Goal: Browse casually: Explore the website without a specific task or goal

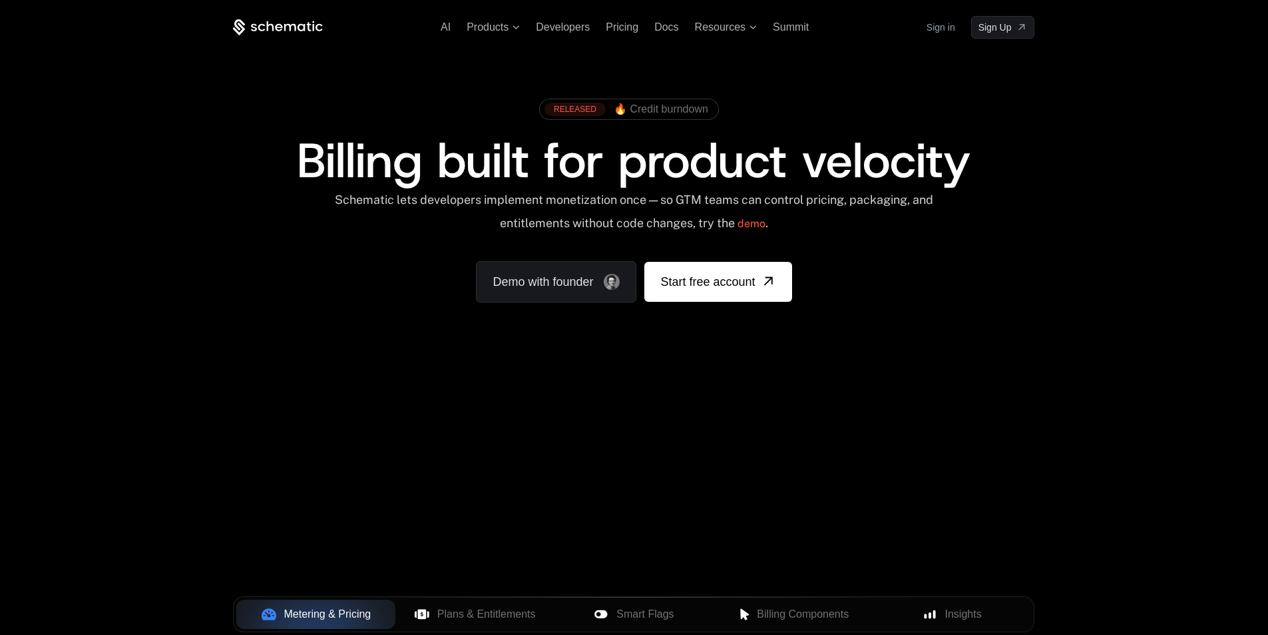
drag, startPoint x: 694, startPoint y: 439, endPoint x: 737, endPoint y: 431, distance: 43.9
click at [695, 439] on div "Your browser does not support the video tag." at bounding box center [634, 393] width 866 height 561
click at [679, 416] on div "Your browser does not support the video tag." at bounding box center [634, 393] width 866 height 561
click at [682, 413] on div "Your browser does not support the video tag." at bounding box center [634, 393] width 866 height 561
click at [683, 408] on div "Your browser does not support the video tag." at bounding box center [634, 393] width 866 height 561
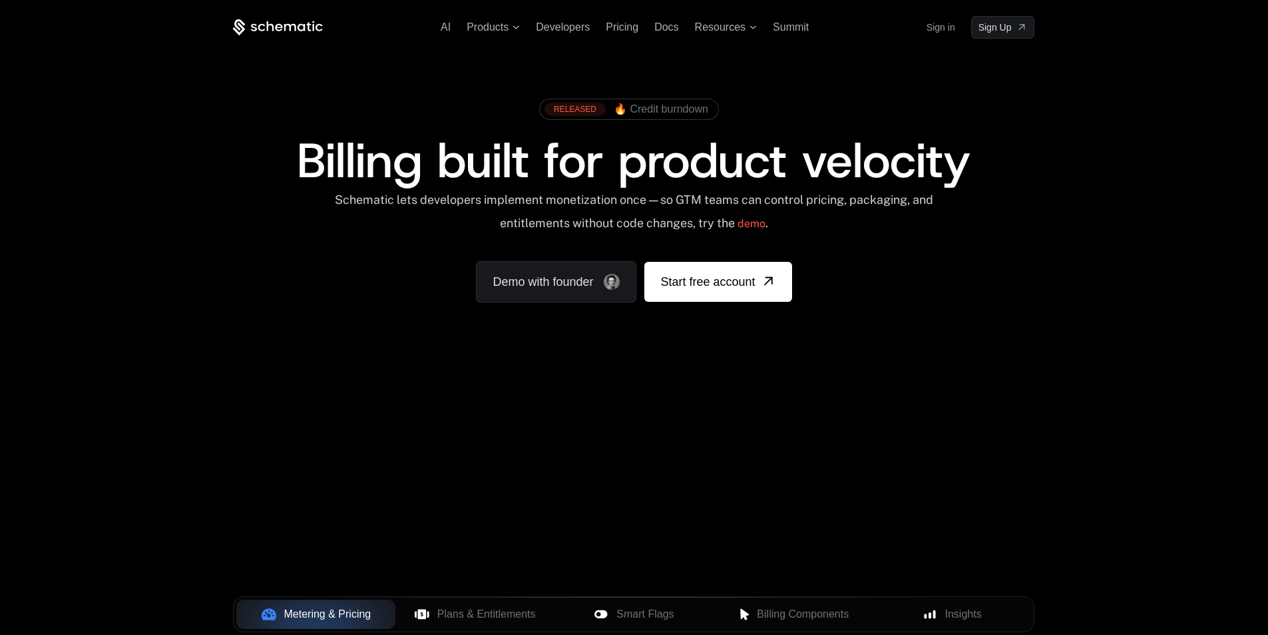
click at [683, 408] on div "Your browser does not support the video tag." at bounding box center [634, 393] width 866 height 561
click at [693, 402] on div "Your browser does not support the video tag." at bounding box center [634, 393] width 866 height 561
click at [701, 395] on div "AI Products Developers Pricing Docs Resources Summit Sign in Sign Up RELEASED 🔥…" at bounding box center [634, 199] width 1268 height 398
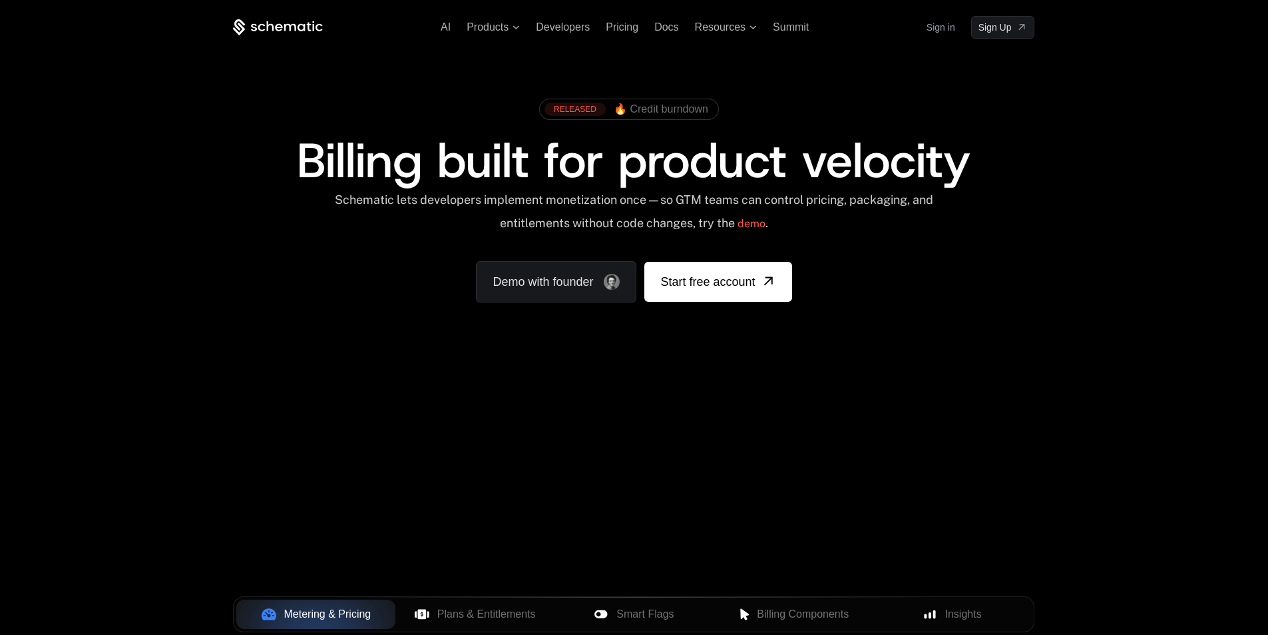
drag, startPoint x: 707, startPoint y: 396, endPoint x: 714, endPoint y: 388, distance: 10.9
click at [708, 395] on div "AI Products Developers Pricing Docs Resources Summit Sign in Sign Up RELEASED 🔥…" at bounding box center [634, 199] width 1268 height 398
drag, startPoint x: 714, startPoint y: 388, endPoint x: 710, endPoint y: 400, distance: 13.1
click at [714, 389] on div "AI Products Developers Pricing Docs Resources Summit Sign in Sign Up RELEASED 🔥…" at bounding box center [634, 199] width 1268 height 398
drag, startPoint x: 710, startPoint y: 400, endPoint x: 713, endPoint y: 392, distance: 9.1
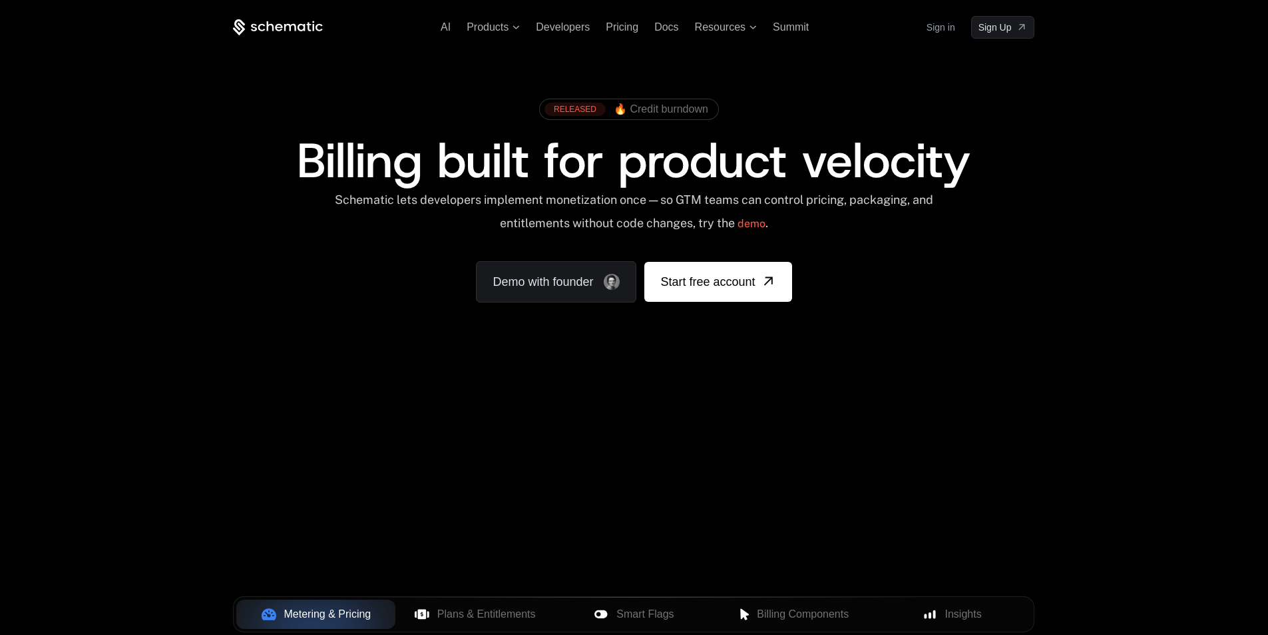
click at [710, 399] on div "Your browser does not support the video tag." at bounding box center [634, 393] width 866 height 561
click at [713, 390] on div "AI Products Developers Pricing Docs Resources Summit Sign in Sign Up RELEASED 🔥…" at bounding box center [634, 199] width 1268 height 398
click at [713, 396] on div "AI Products Developers Pricing Docs Resources Summit Sign in Sign Up RELEASED 🔥…" at bounding box center [634, 199] width 1268 height 398
click at [715, 394] on div "AI Products Developers Pricing Docs Resources Summit Sign in Sign Up RELEASED 🔥…" at bounding box center [634, 199] width 1268 height 398
click at [715, 403] on div "Your browser does not support the video tag." at bounding box center [634, 393] width 866 height 561
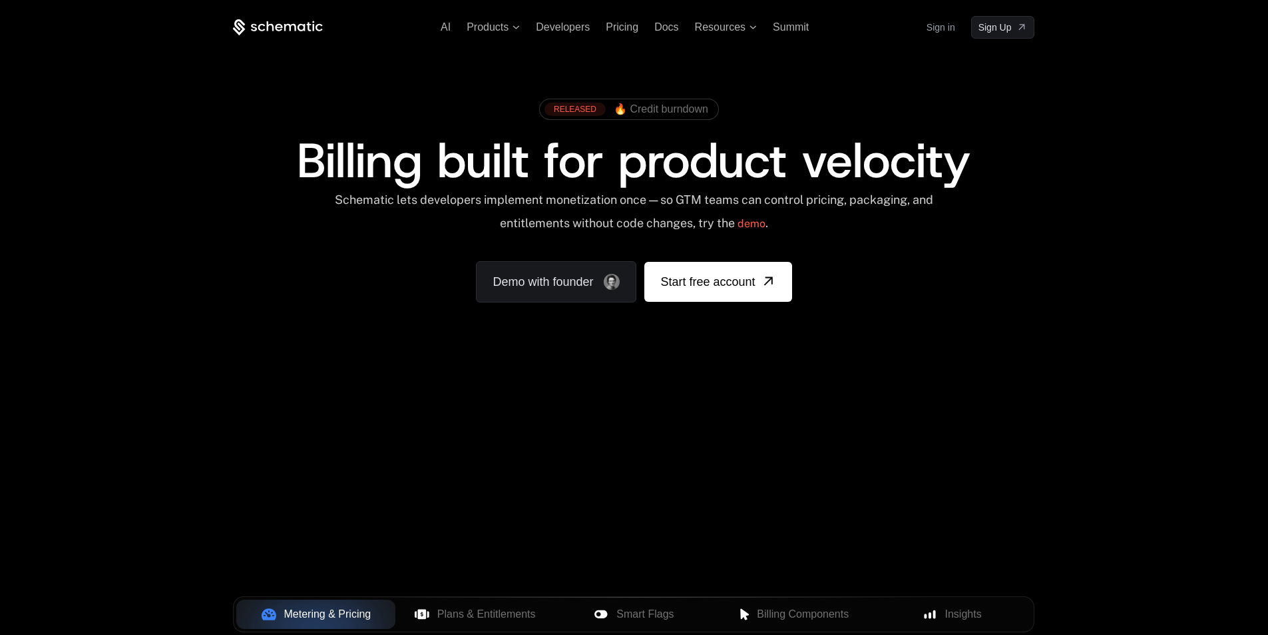
click at [720, 390] on div "AI Products Developers Pricing Docs Resources Summit Sign in Sign Up RELEASED 🔥…" at bounding box center [634, 199] width 1268 height 398
click at [720, 398] on div "Your browser does not support the video tag." at bounding box center [634, 393] width 866 height 561
click at [720, 396] on div "AI Products Developers Pricing Docs Resources Summit Sign in Sign Up RELEASED 🔥…" at bounding box center [634, 199] width 1268 height 398
click at [720, 398] on div "AI Products Developers Pricing Docs Resources Summit Sign in Sign Up RELEASED 🔥…" at bounding box center [634, 199] width 1268 height 398
click at [722, 390] on div "AI Products Developers Pricing Docs Resources Summit Sign in Sign Up RELEASED 🔥…" at bounding box center [634, 199] width 1268 height 398
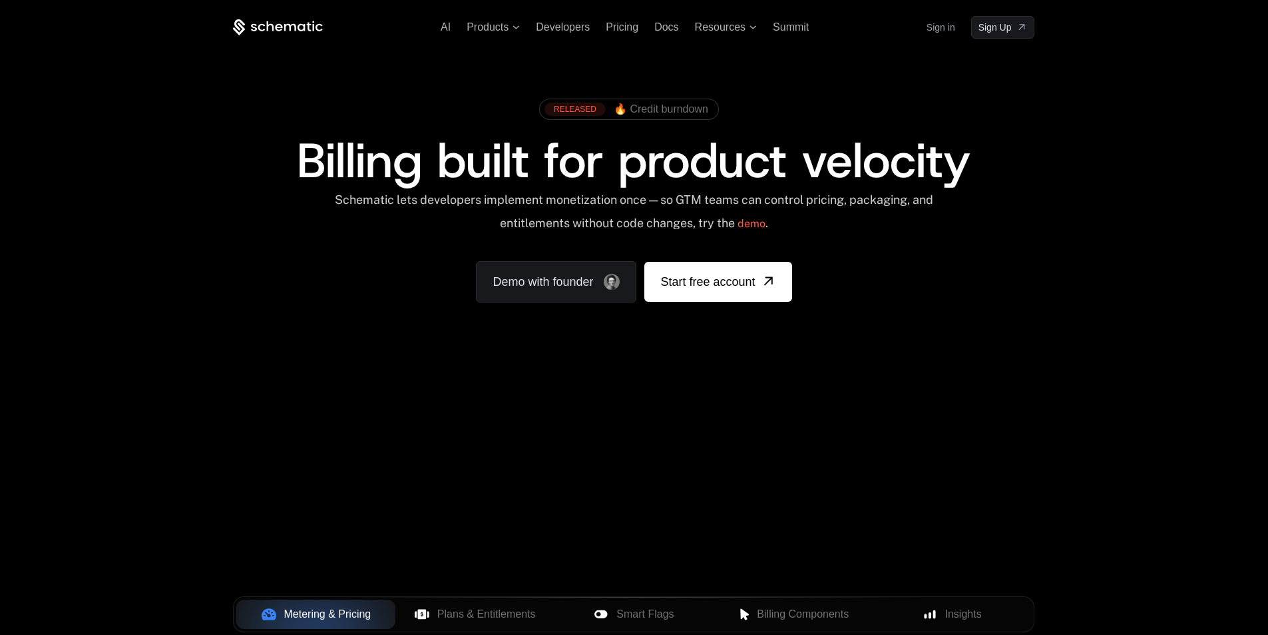
click at [720, 400] on div "Your browser does not support the video tag." at bounding box center [634, 393] width 866 height 561
click at [722, 390] on div "AI Products Developers Pricing Docs Resources Summit Sign in Sign Up RELEASED 🔥…" at bounding box center [634, 199] width 1268 height 398
click at [722, 394] on div "AI Products Developers Pricing Docs Resources Summit Sign in Sign Up RELEASED 🔥…" at bounding box center [634, 199] width 1268 height 398
click at [722, 387] on div "AI Products Developers Pricing Docs Resources Summit Sign in Sign Up RELEASED 🔥…" at bounding box center [634, 199] width 1268 height 398
click at [722, 394] on div "AI Products Developers Pricing Docs Resources Summit Sign in Sign Up RELEASED 🔥…" at bounding box center [634, 199] width 1268 height 398
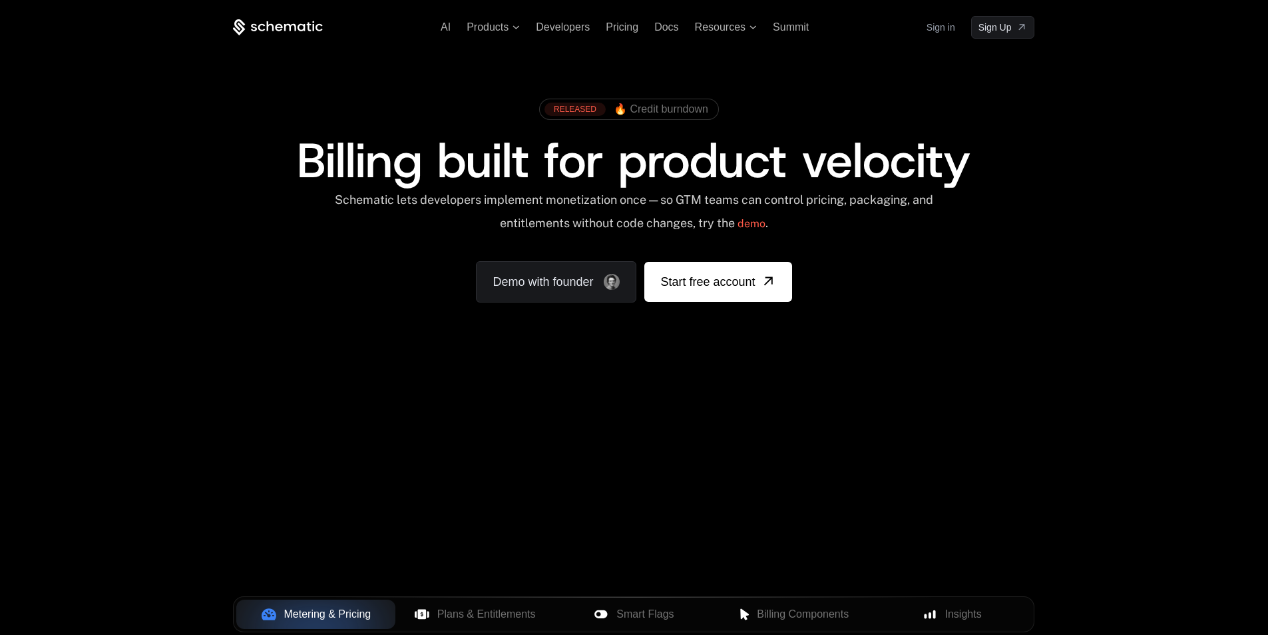
drag, startPoint x: 722, startPoint y: 389, endPoint x: 722, endPoint y: 396, distance: 7.3
click at [722, 390] on div "AI Products Developers Pricing Docs Resources Summit Sign in Sign Up RELEASED 🔥…" at bounding box center [634, 199] width 1268 height 398
click at [722, 396] on div "AI Products Developers Pricing Docs Resources Summit Sign in Sign Up RELEASED 🔥…" at bounding box center [634, 199] width 1268 height 398
click at [722, 393] on div "AI Products Developers Pricing Docs Resources Summit Sign in Sign Up RELEASED 🔥…" at bounding box center [634, 199] width 1268 height 398
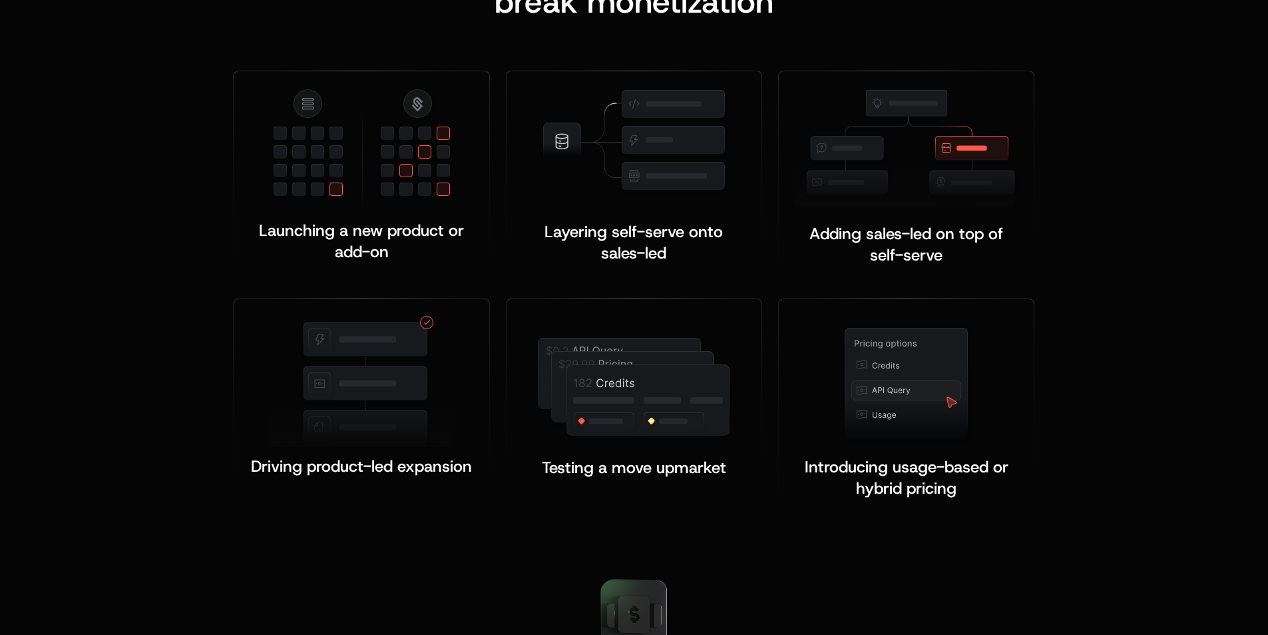
scroll to position [2664, 0]
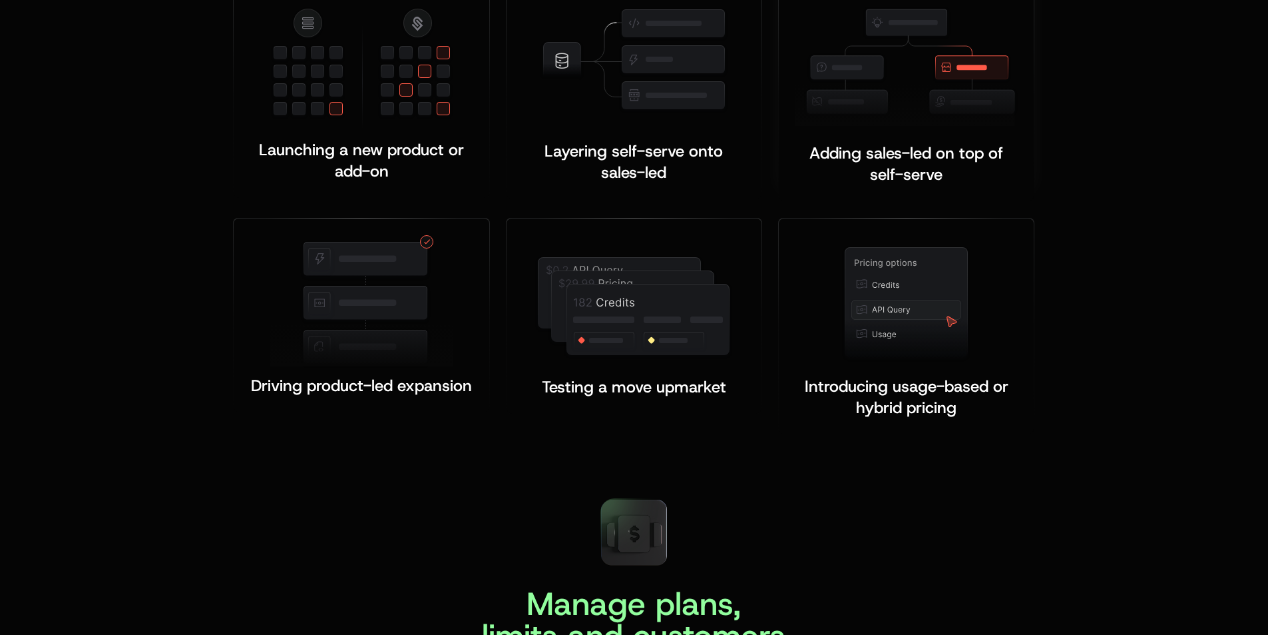
click at [970, 66] on img at bounding box center [906, 66] width 223 height 119
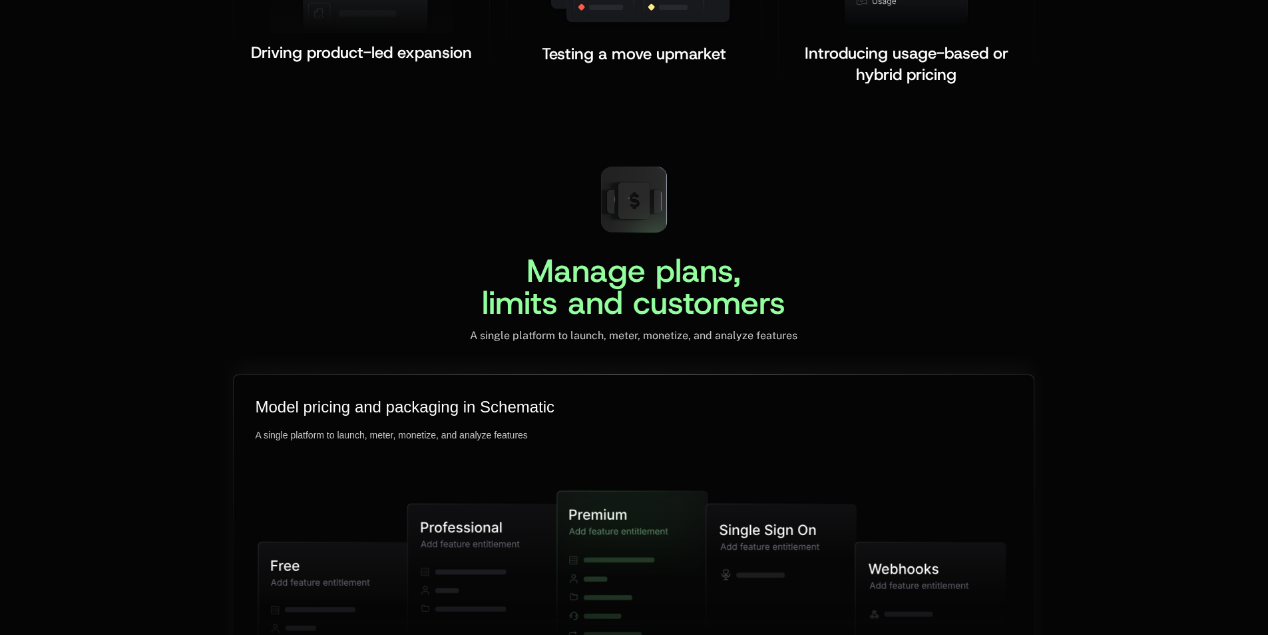
click at [766, 400] on icon at bounding box center [634, 588] width 786 height 383
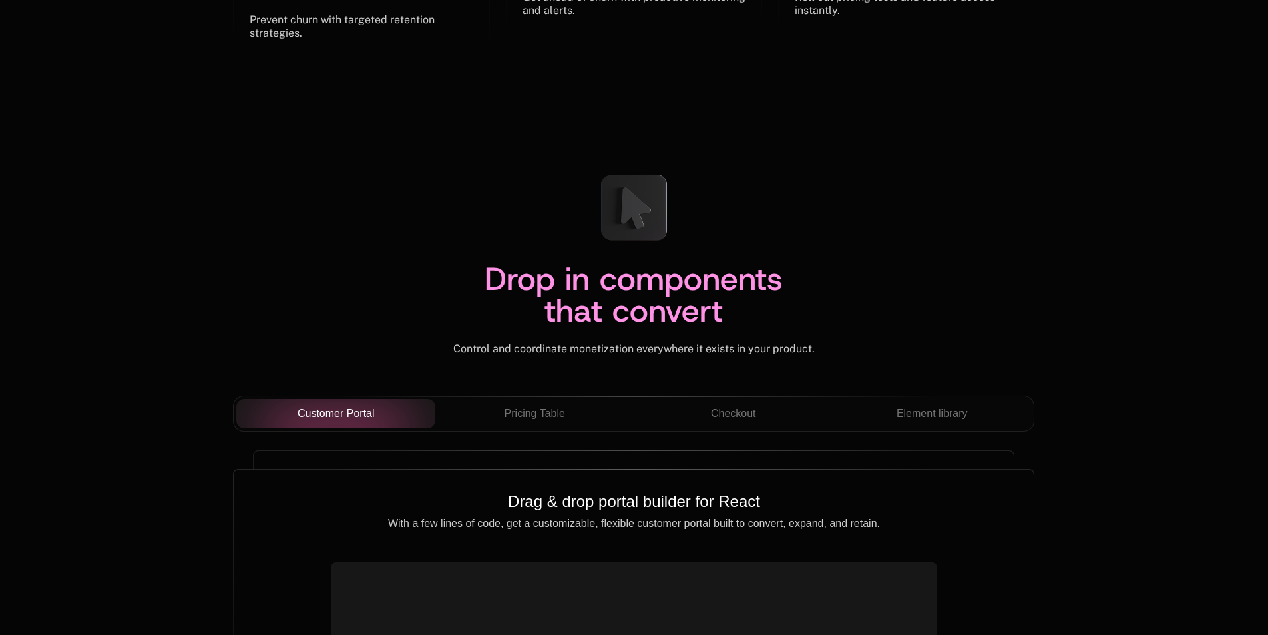
scroll to position [4528, 0]
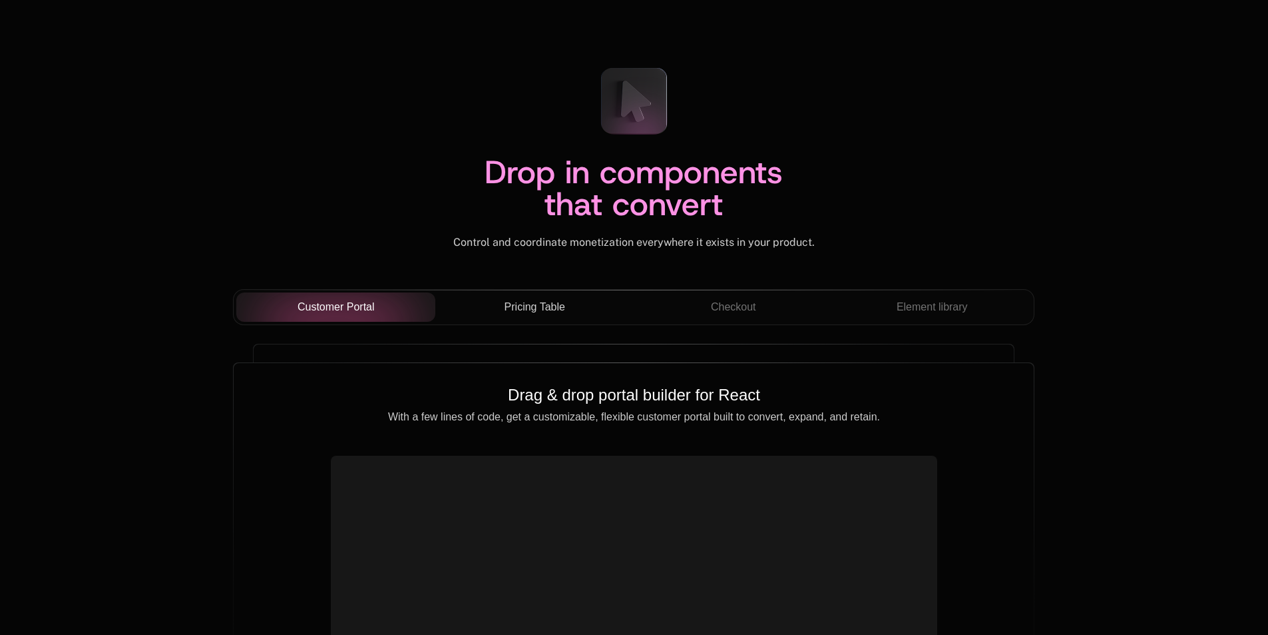
click at [566, 305] on div "Pricing Table" at bounding box center [535, 307] width 178 height 16
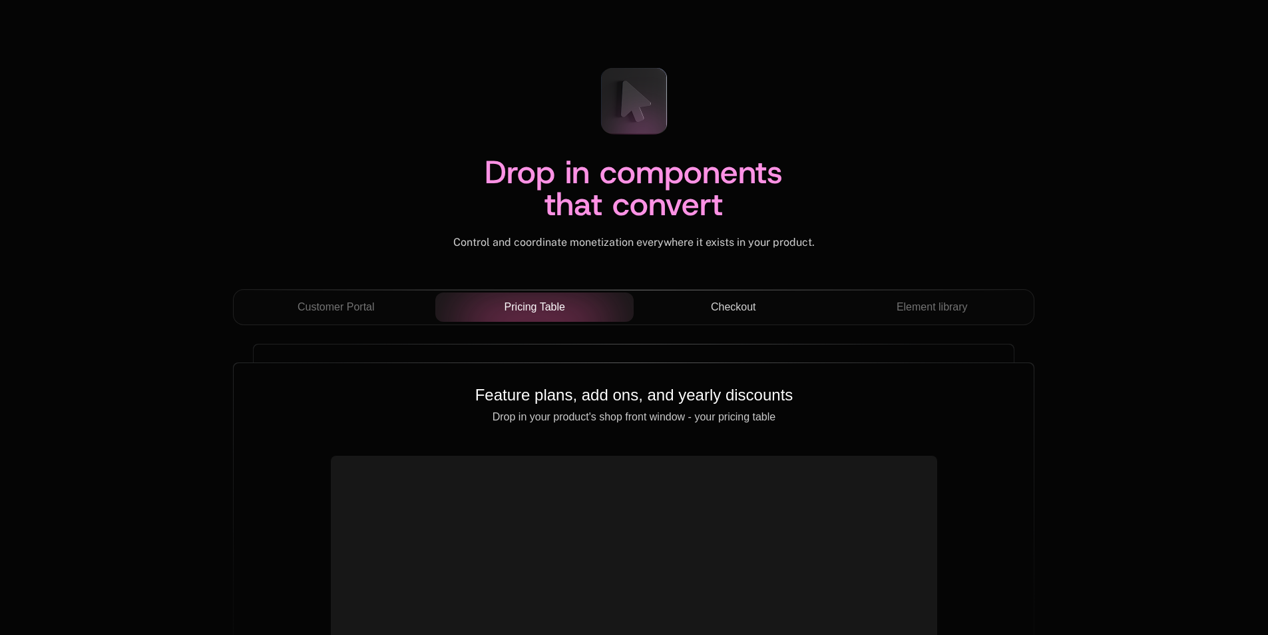
click at [713, 304] on span "Checkout" at bounding box center [733, 307] width 45 height 16
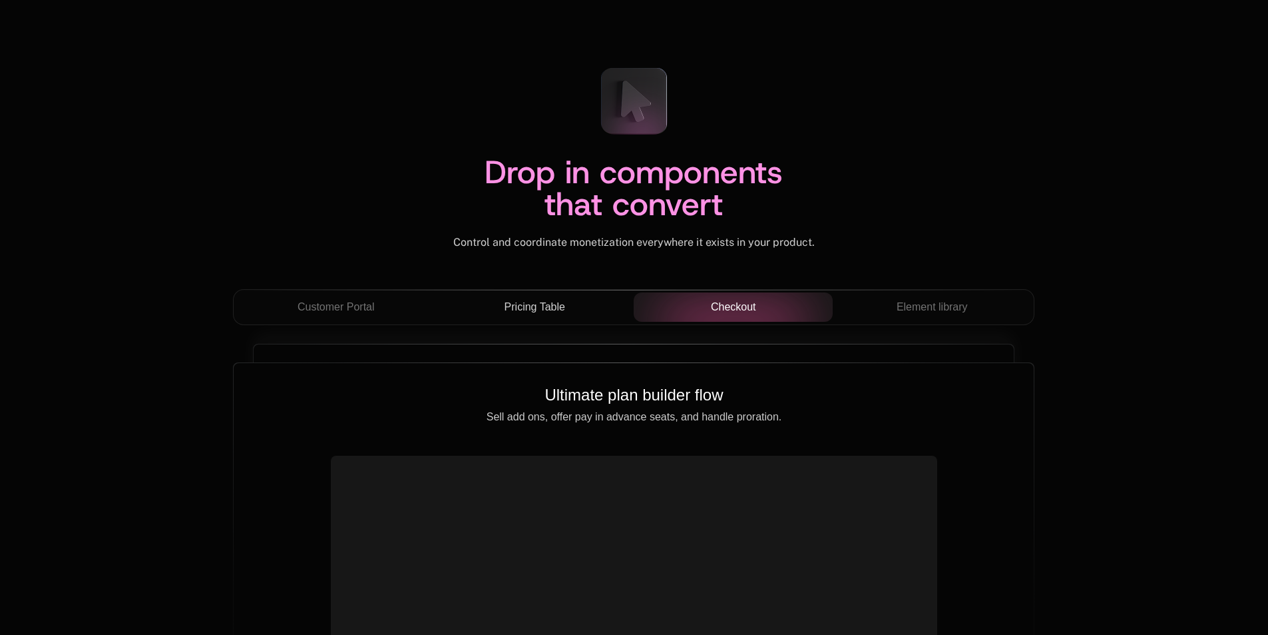
scroll to position [4794, 0]
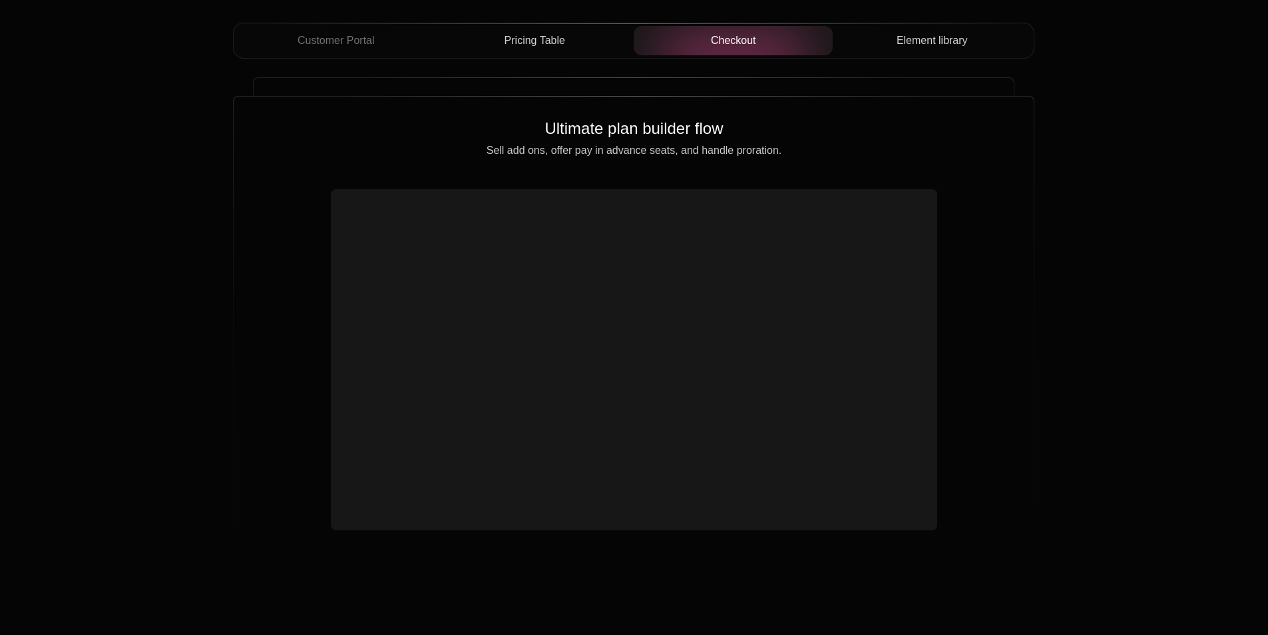
click at [904, 35] on span "Element library" at bounding box center [932, 41] width 71 height 16
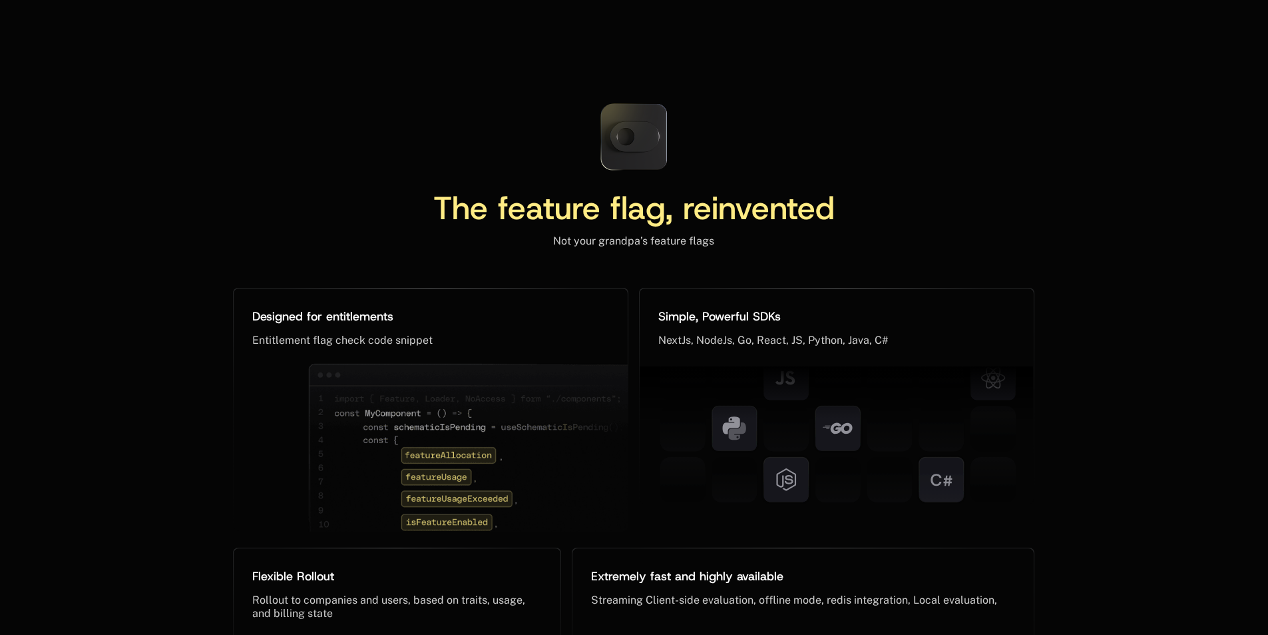
scroll to position [6126, 0]
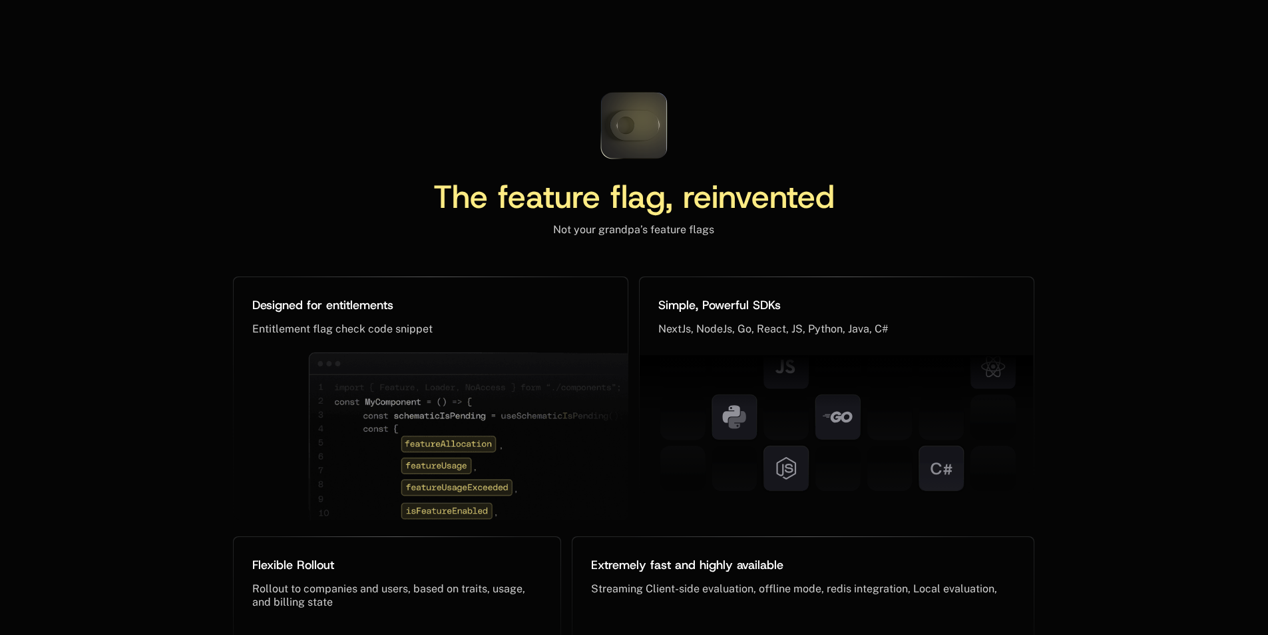
click at [634, 131] on icon at bounding box center [634, 126] width 49 height 30
drag, startPoint x: 619, startPoint y: 136, endPoint x: 723, endPoint y: 146, distance: 104.4
click at [722, 142] on div "The feature flag, reinvented Not your grandpa’s feature flags" at bounding box center [634, 158] width 802 height 155
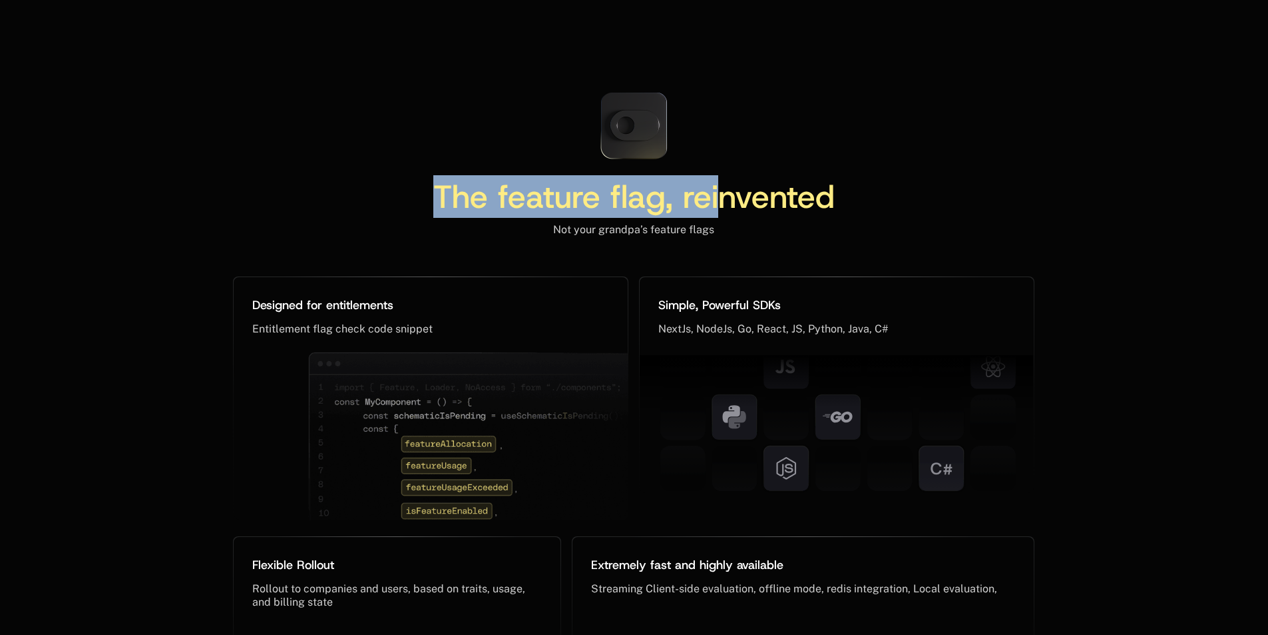
click at [726, 231] on div "Not your grandpa’s feature flags" at bounding box center [634, 229] width 802 height 13
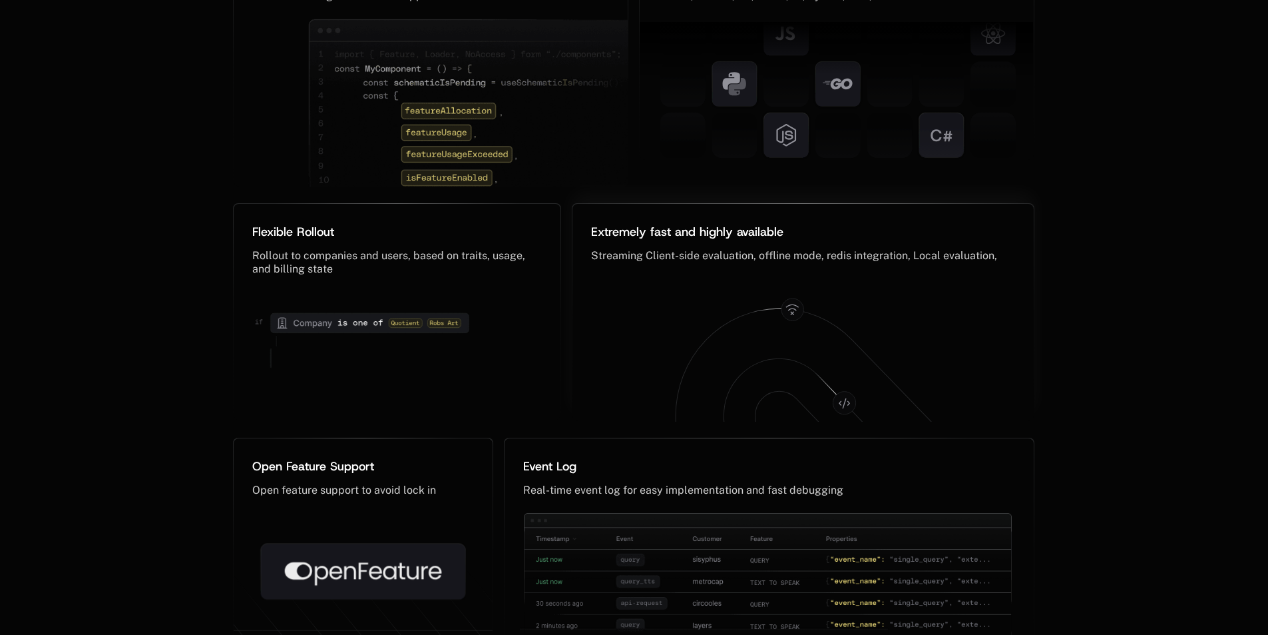
click at [677, 394] on icon at bounding box center [803, 353] width 436 height 143
click at [656, 400] on icon at bounding box center [803, 353] width 436 height 143
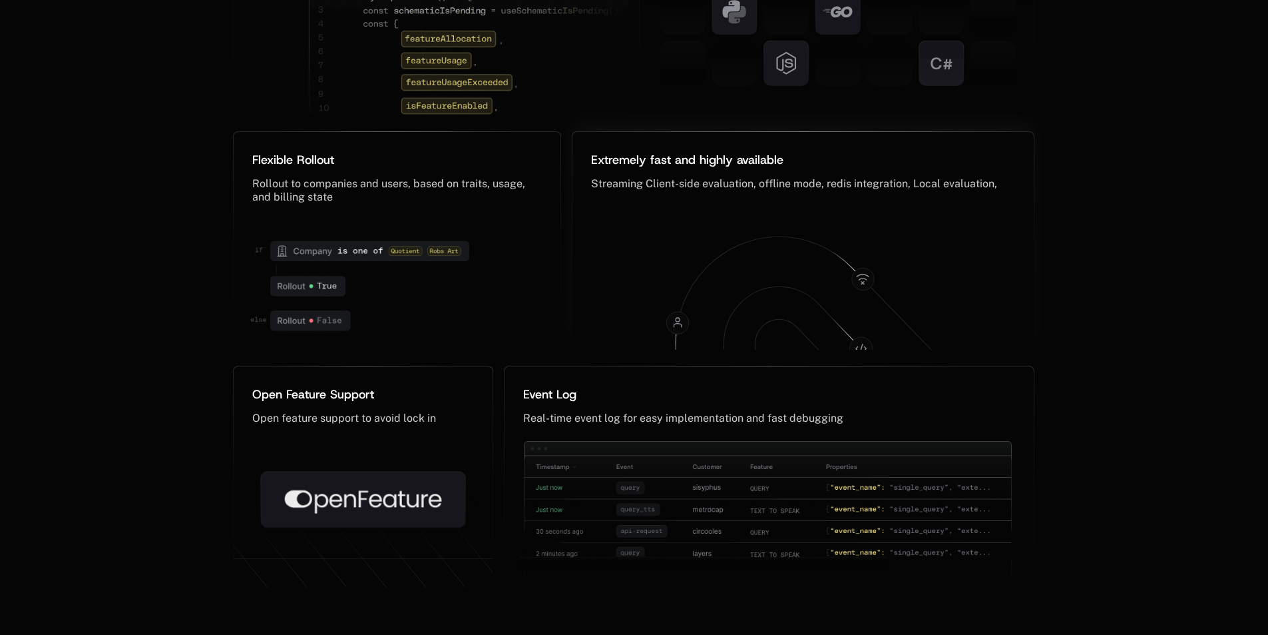
scroll to position [6821, 0]
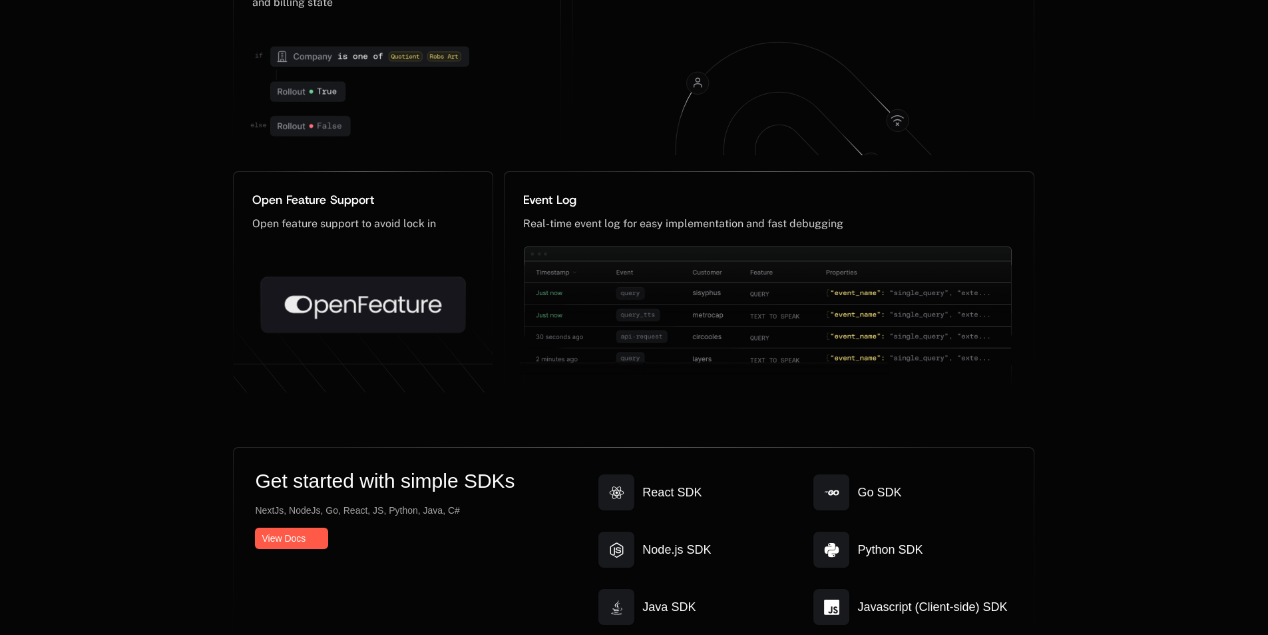
click at [654, 393] on img at bounding box center [766, 336] width 492 height 180
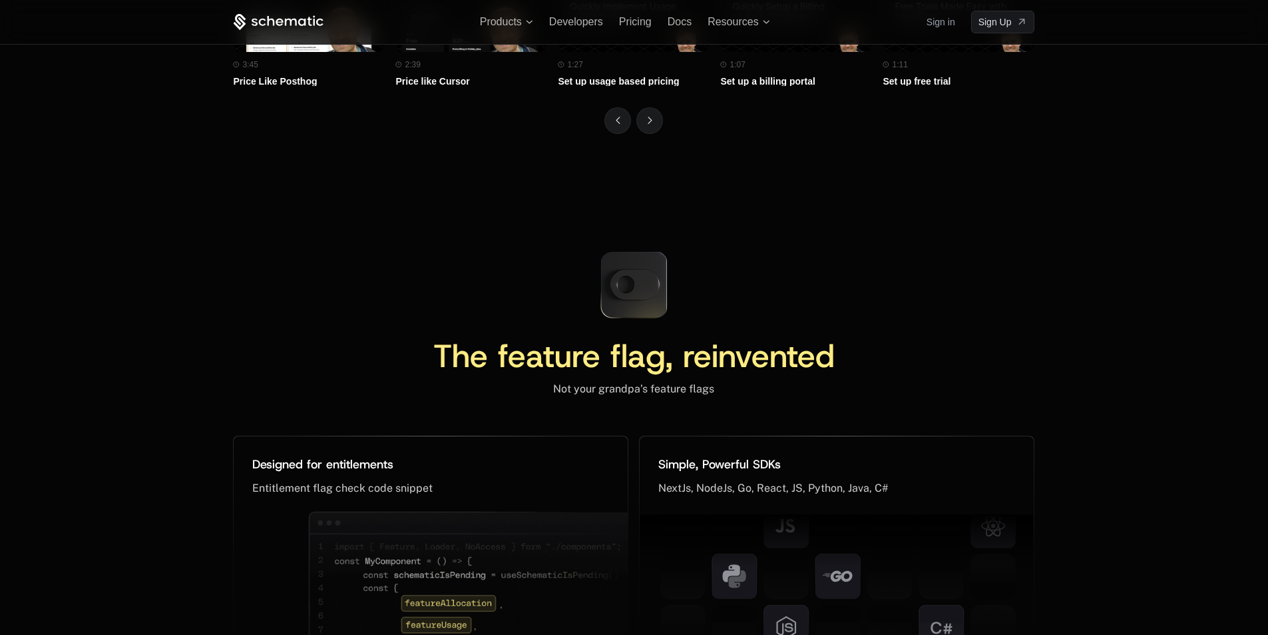
scroll to position [5705, 0]
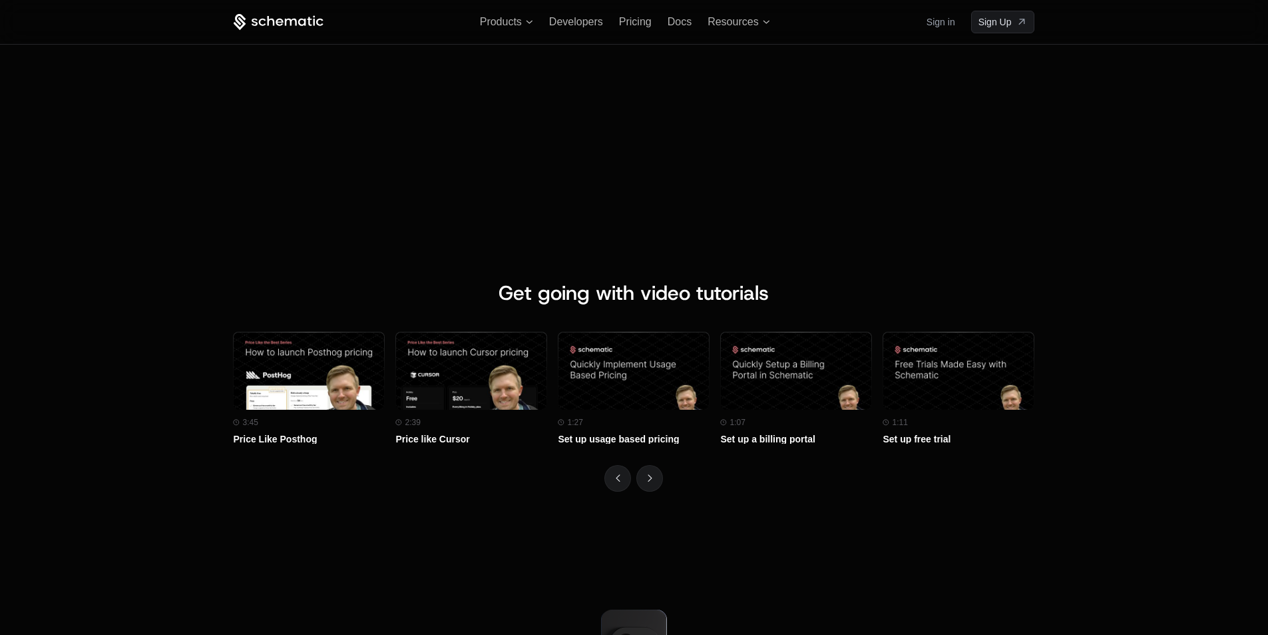
scroll to position [5705, 0]
